Goal: Find specific page/section: Find specific page/section

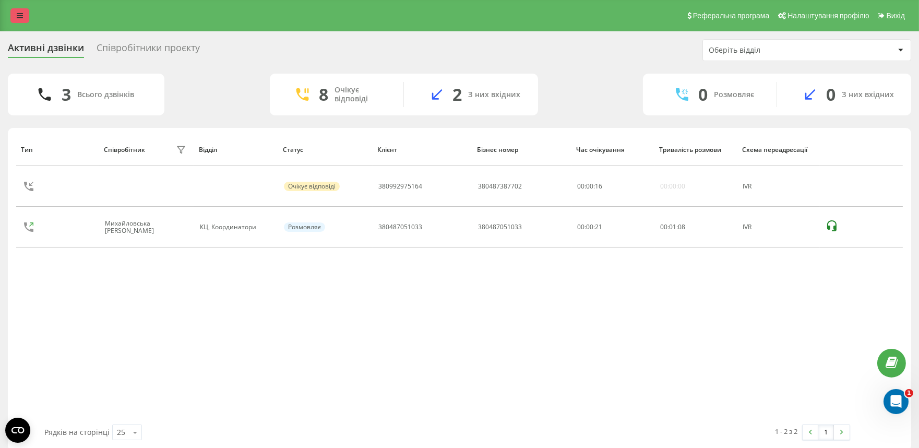
click at [13, 17] on link at bounding box center [19, 15] width 19 height 15
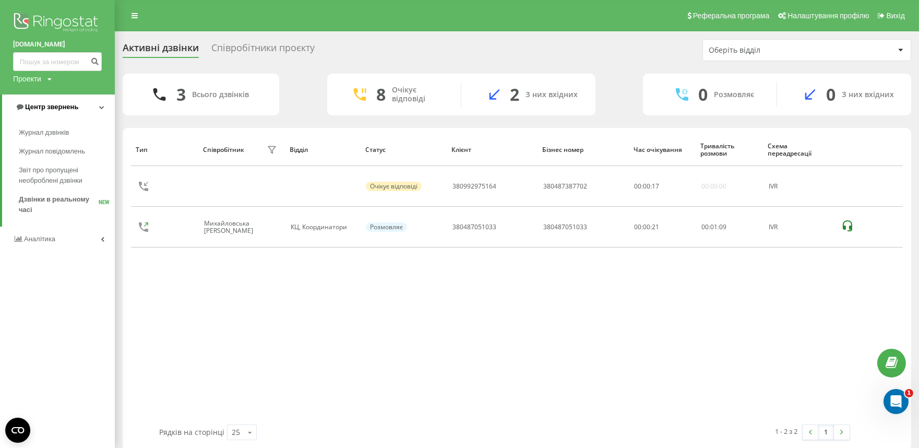
click at [39, 110] on span "Центр звернень" at bounding box center [51, 107] width 53 height 8
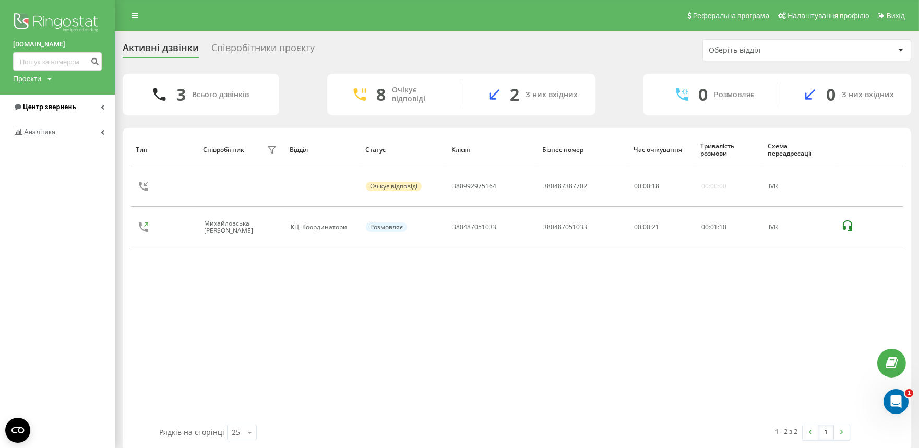
click at [39, 110] on span "Центр звернень" at bounding box center [49, 107] width 53 height 8
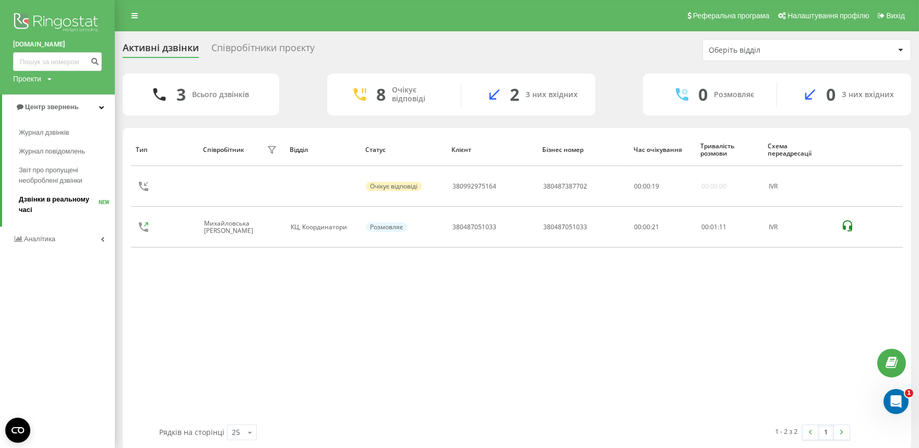
click at [80, 204] on span "Дзвінки в реальному часі" at bounding box center [59, 204] width 80 height 21
click at [65, 201] on span "Дзвінки в реальному часі" at bounding box center [59, 204] width 80 height 21
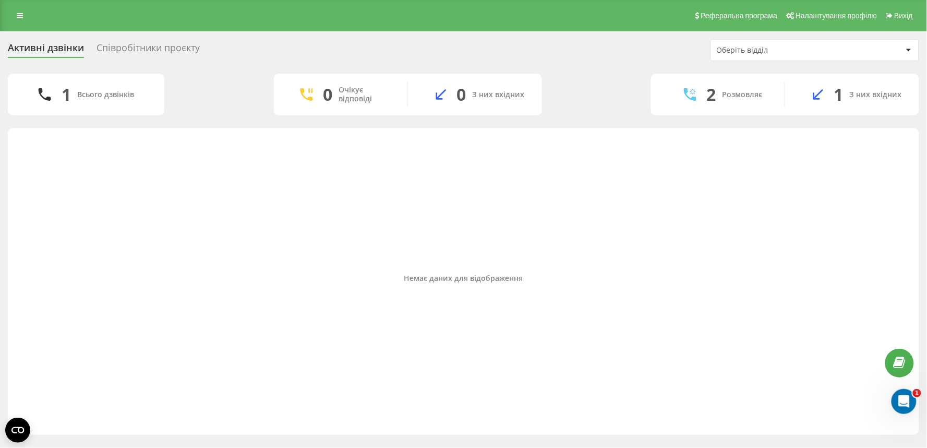
drag, startPoint x: 27, startPoint y: 26, endPoint x: 22, endPoint y: 23, distance: 5.4
click at [25, 25] on div "Реферальна програма Налаштування профілю Вихід" at bounding box center [463, 15] width 927 height 31
click at [20, 22] on link at bounding box center [19, 15] width 19 height 15
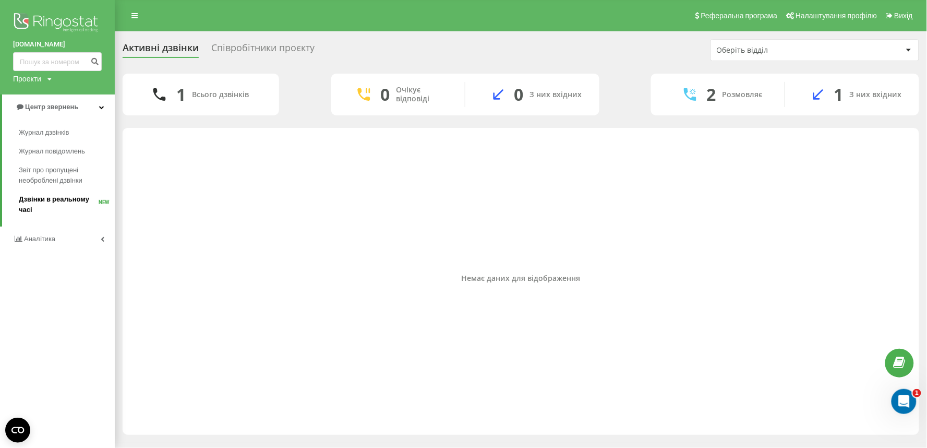
click at [86, 196] on span "Дзвінки в реальному часі" at bounding box center [59, 204] width 80 height 21
